Goal: Complete application form

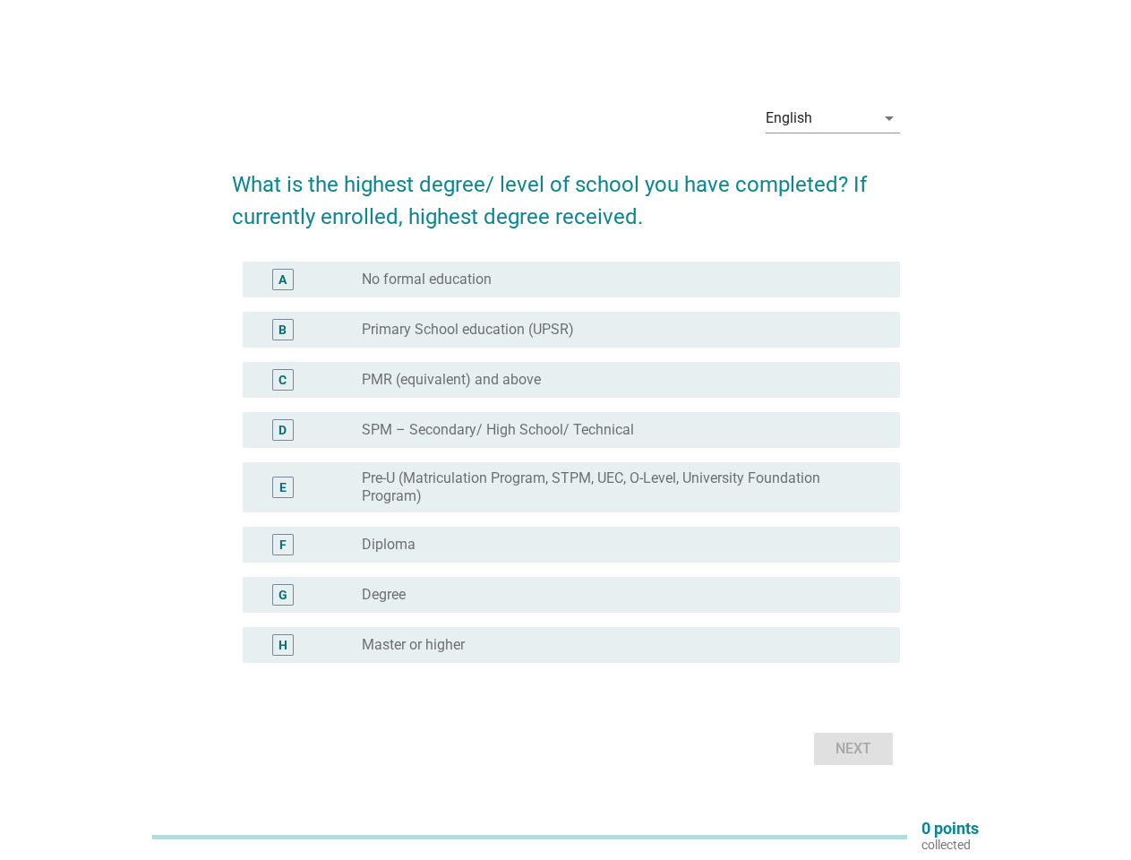
click at [566, 430] on label "SPM – Secondary/ High School/ Technical" at bounding box center [498, 430] width 272 height 18
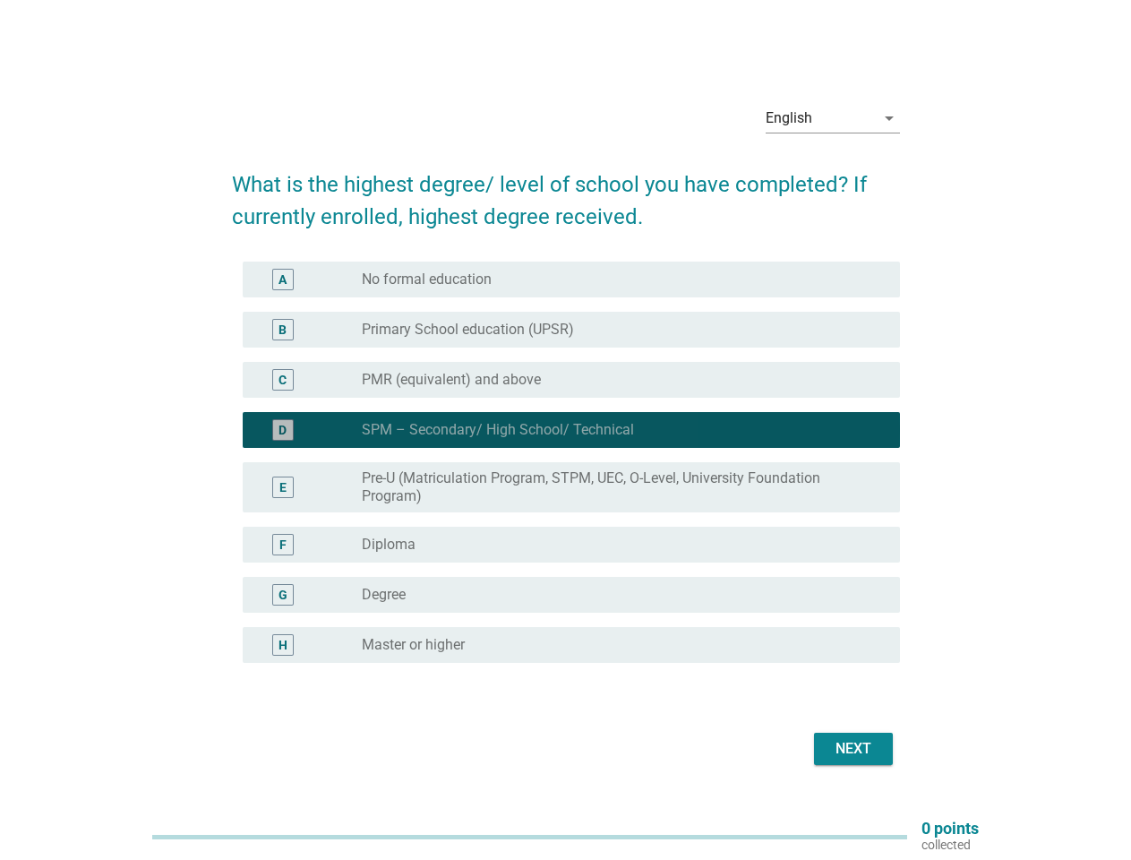
click at [833, 118] on div "English" at bounding box center [820, 118] width 109 height 29
click at [566, 473] on label "Pre-U (Matriculation Program, STPM, UEC, O-Level, University Foundation Program)" at bounding box center [617, 487] width 510 height 36
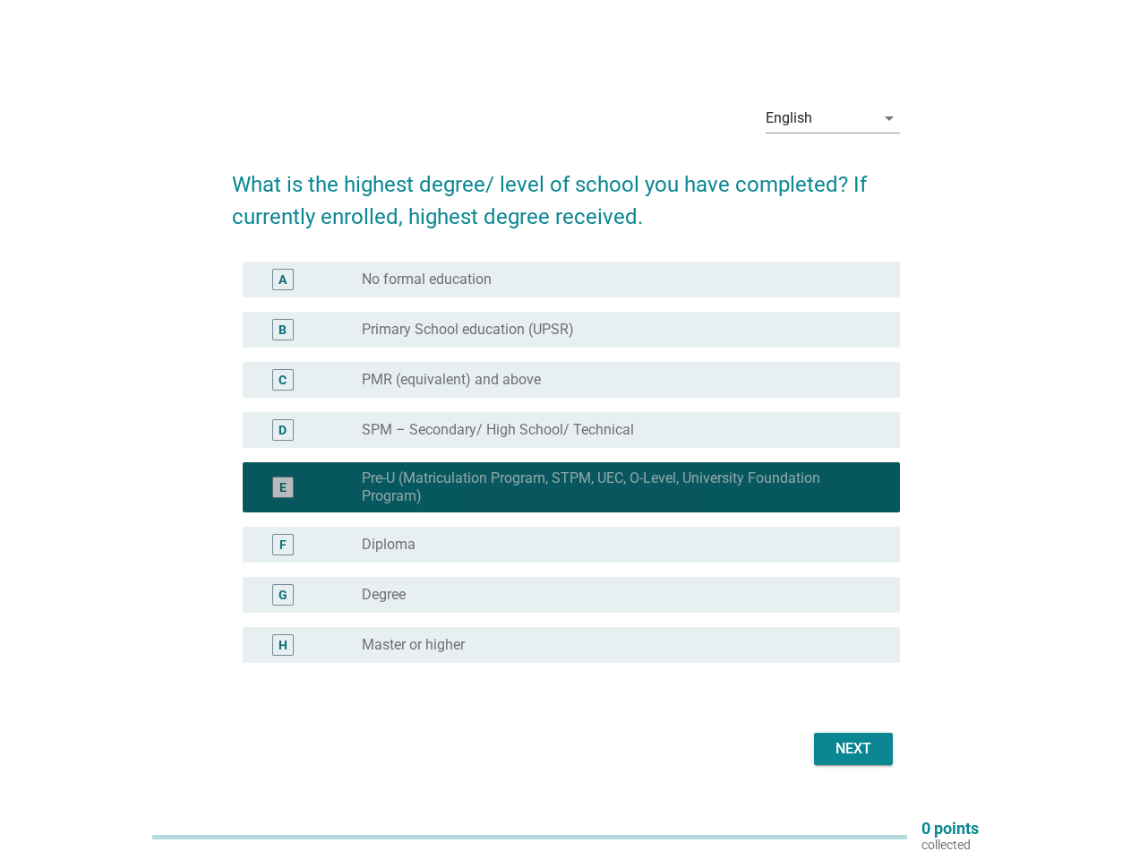
click at [566, 462] on div "E radio_button_checked Pre-U (Matriculation Program, STPM, UEC, O-Level, Univer…" at bounding box center [571, 487] width 657 height 50
click at [571, 279] on div "radio_button_unchecked No formal education" at bounding box center [617, 280] width 510 height 18
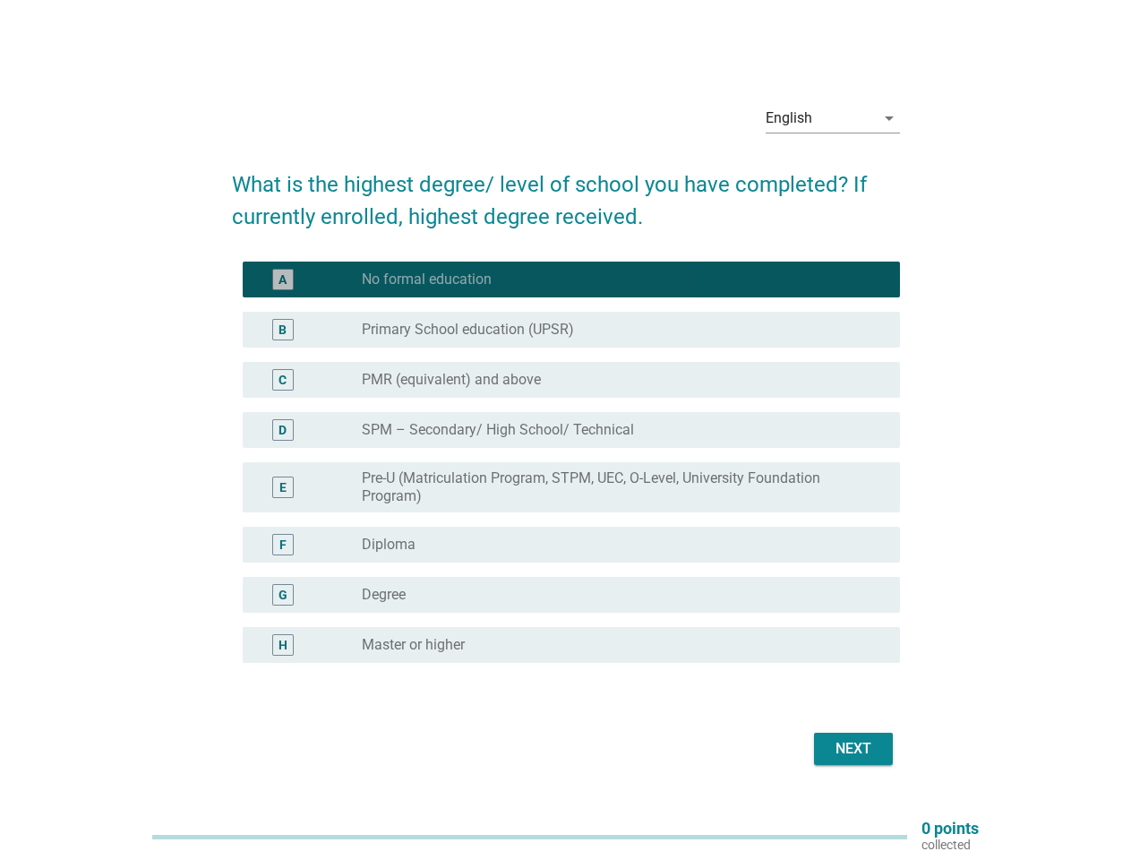
click at [426, 279] on label "No formal education" at bounding box center [427, 280] width 130 height 18
click at [571, 330] on label "Primary School education (UPSR)" at bounding box center [468, 330] width 212 height 18
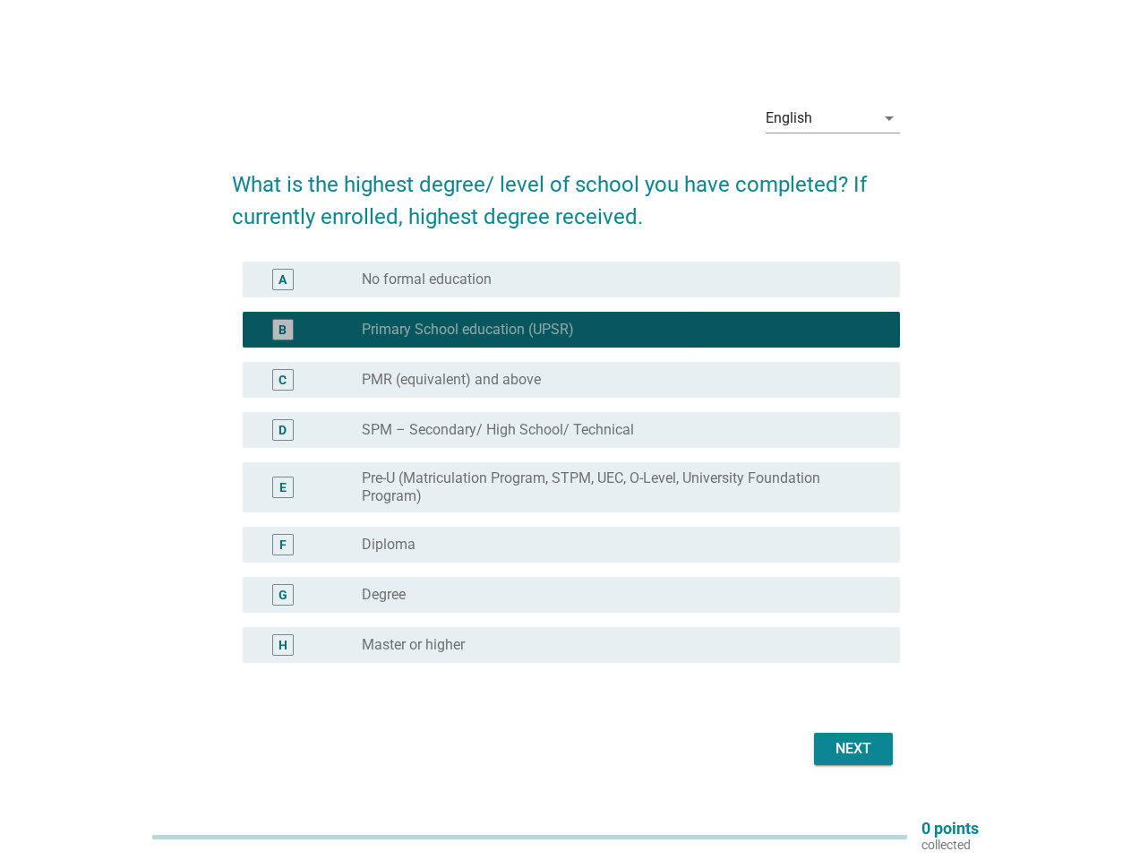
click at [468, 330] on label "Primary School education (UPSR)" at bounding box center [468, 330] width 212 height 18
click at [571, 380] on div "radio_button_unchecked PMR (equivalent) and above" at bounding box center [617, 380] width 510 height 18
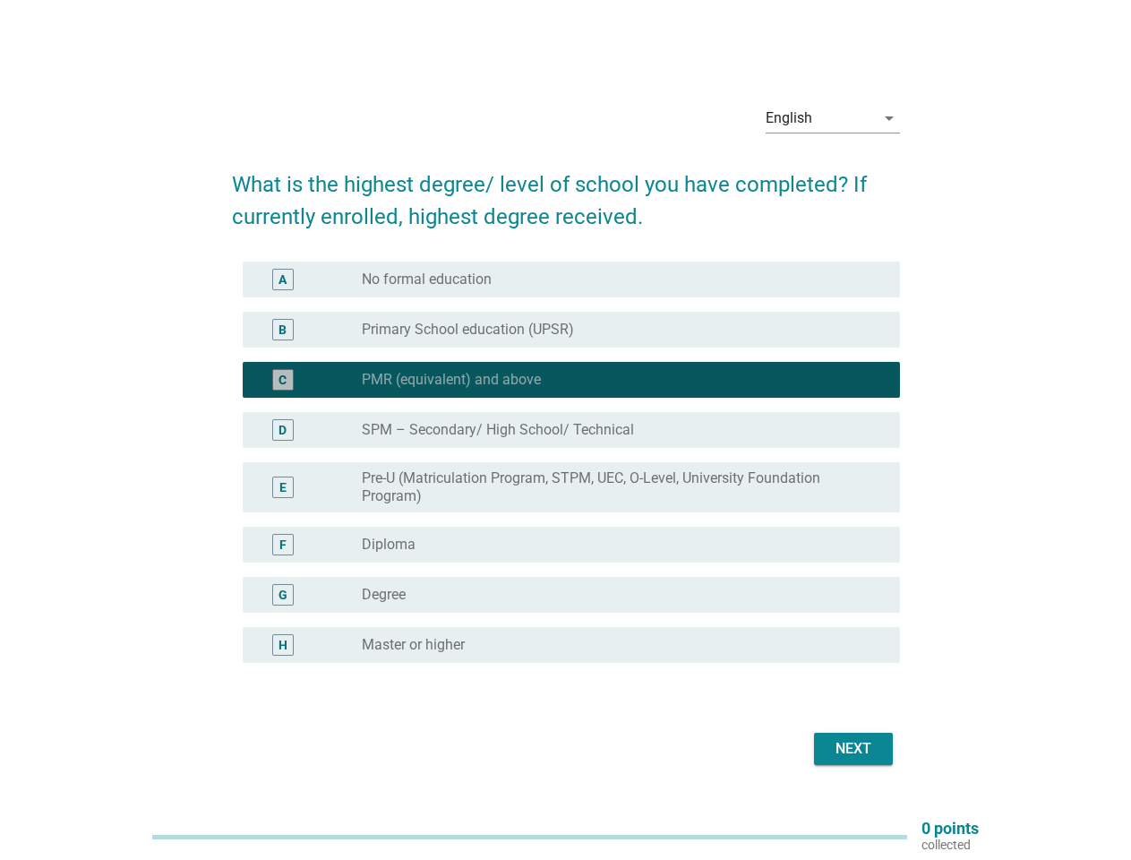
click at [451, 380] on label "PMR (equivalent) and above" at bounding box center [451, 380] width 179 height 18
